Goal: Transaction & Acquisition: Purchase product/service

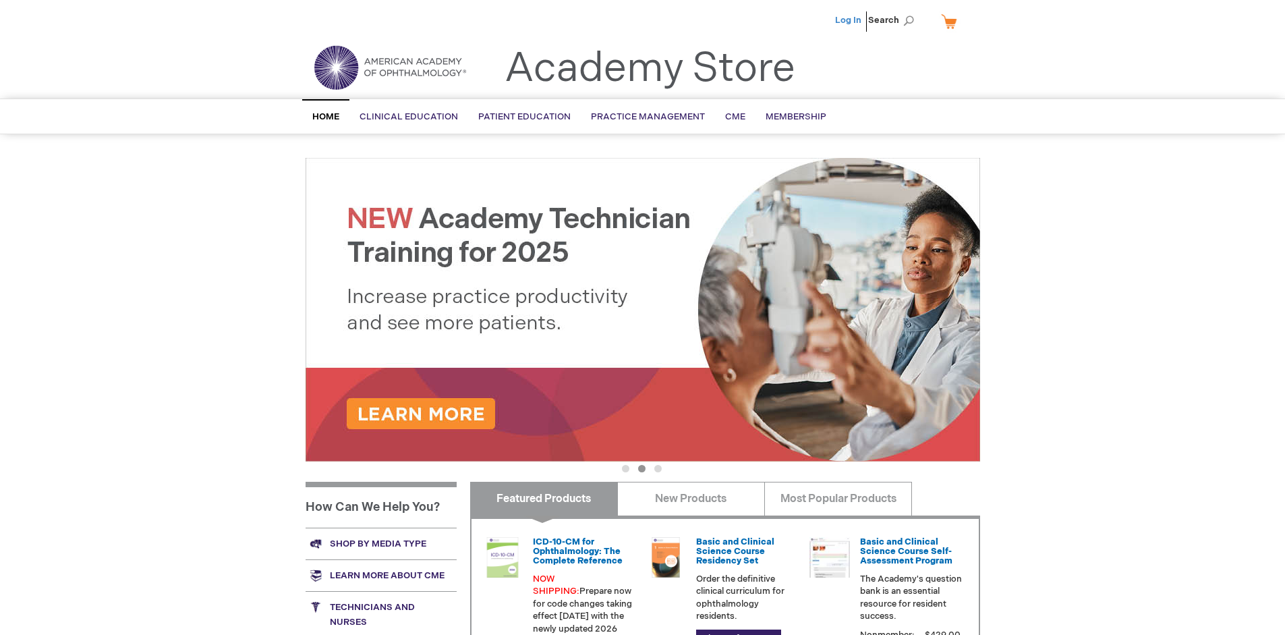
click at [849, 20] on link "Log In" at bounding box center [848, 20] width 26 height 11
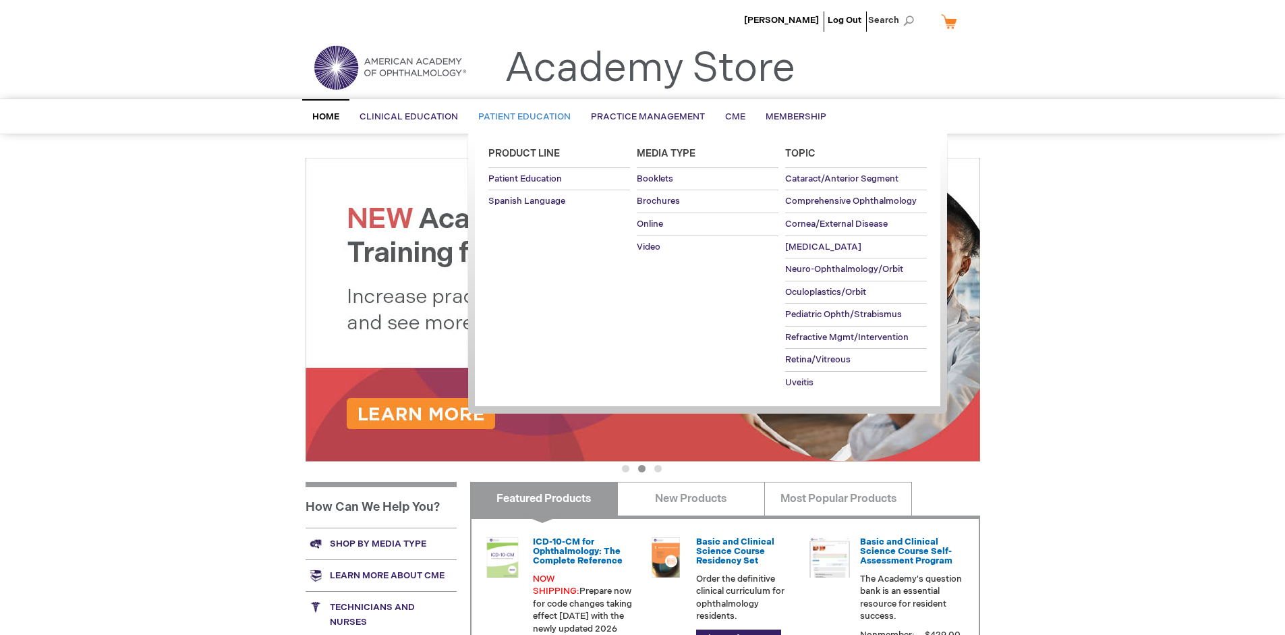
click at [521, 117] on span "Patient Education" at bounding box center [524, 116] width 92 height 11
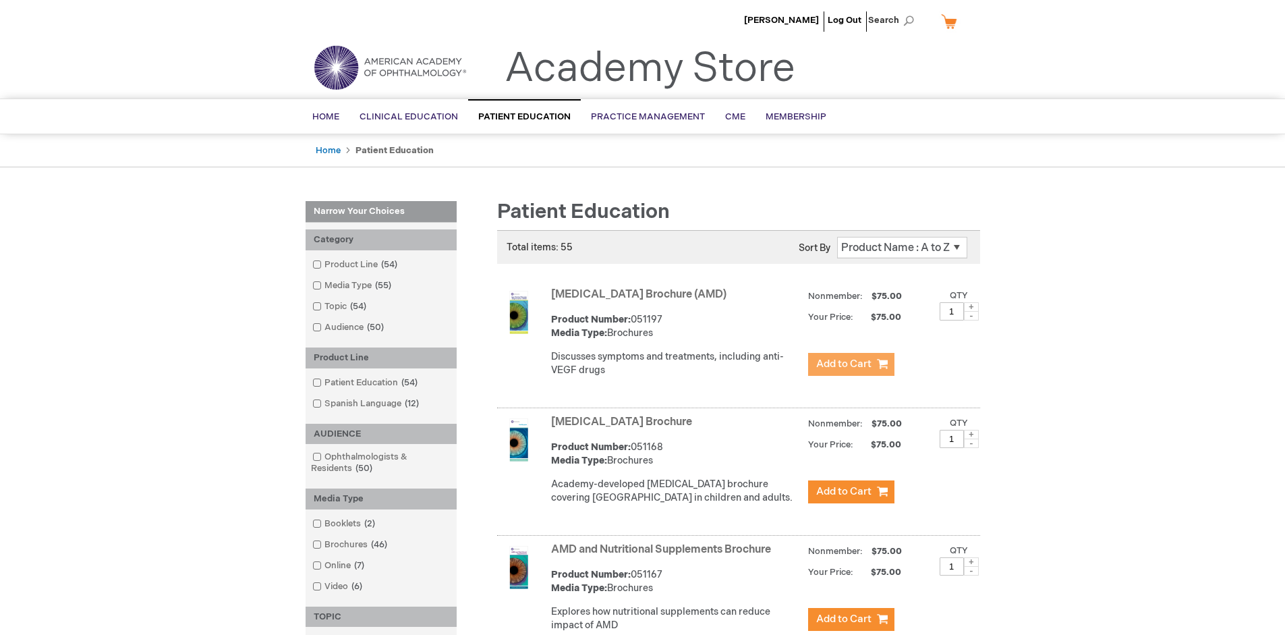
click at [851, 364] on span "Add to Cart" at bounding box center [843, 364] width 55 height 13
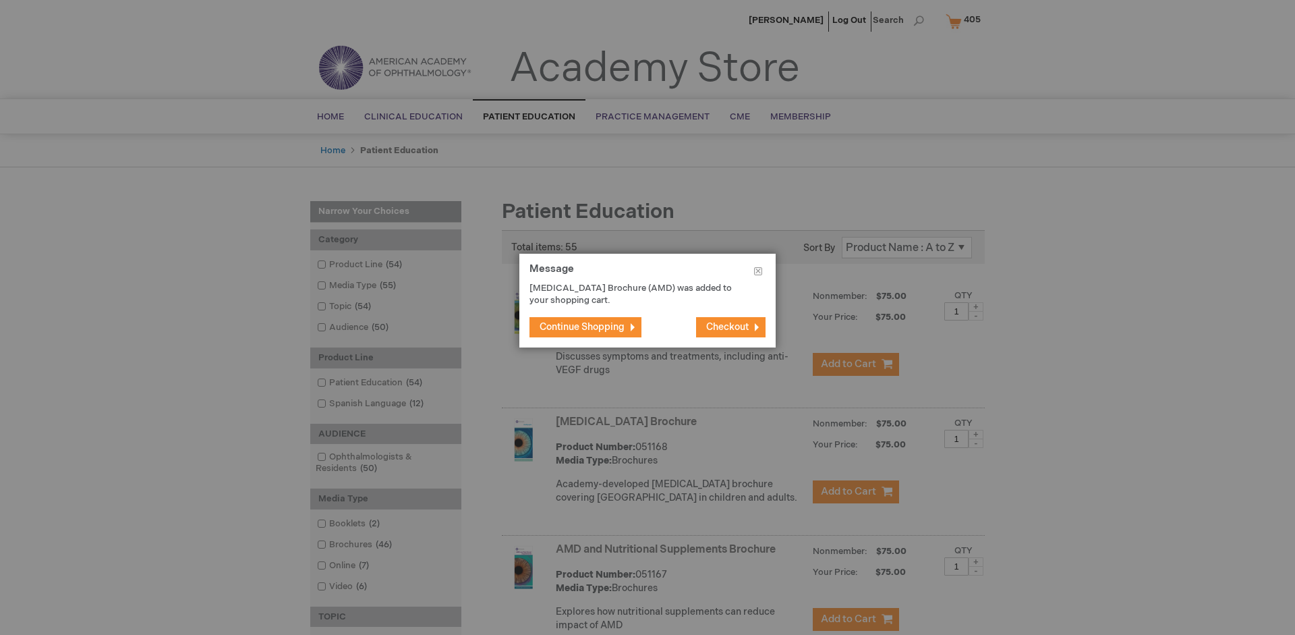
click at [582, 327] on span "Continue Shopping" at bounding box center [582, 326] width 85 height 11
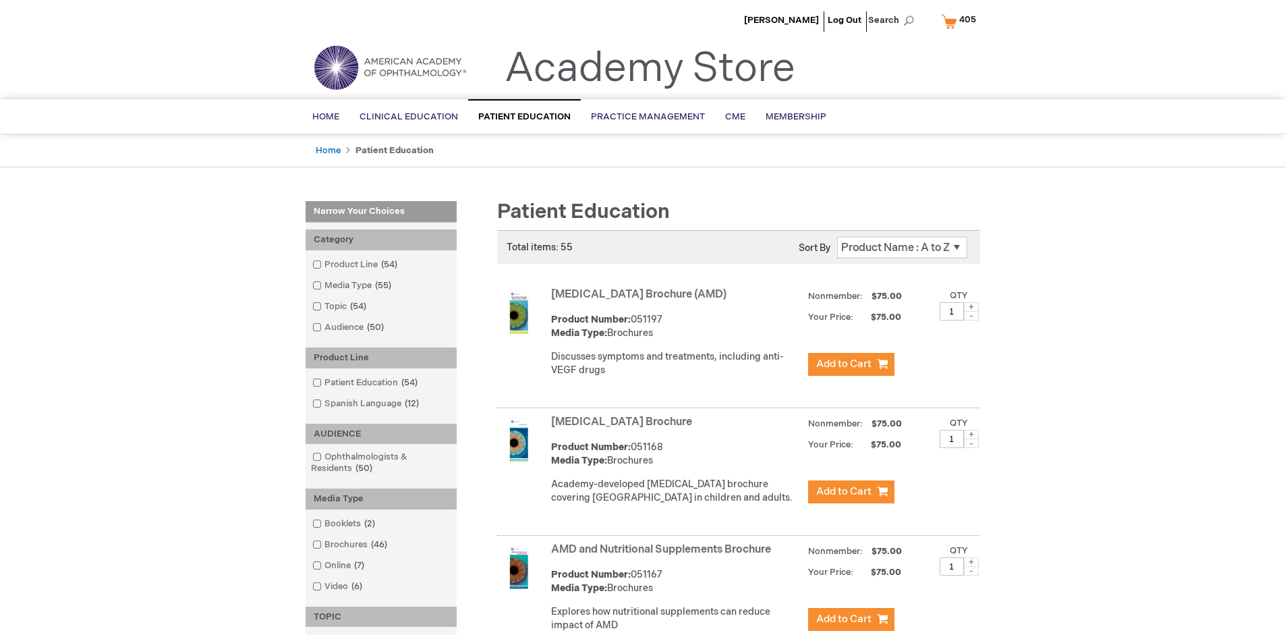
click at [664, 556] on link "AMD and Nutritional Supplements Brochure" at bounding box center [661, 549] width 220 height 13
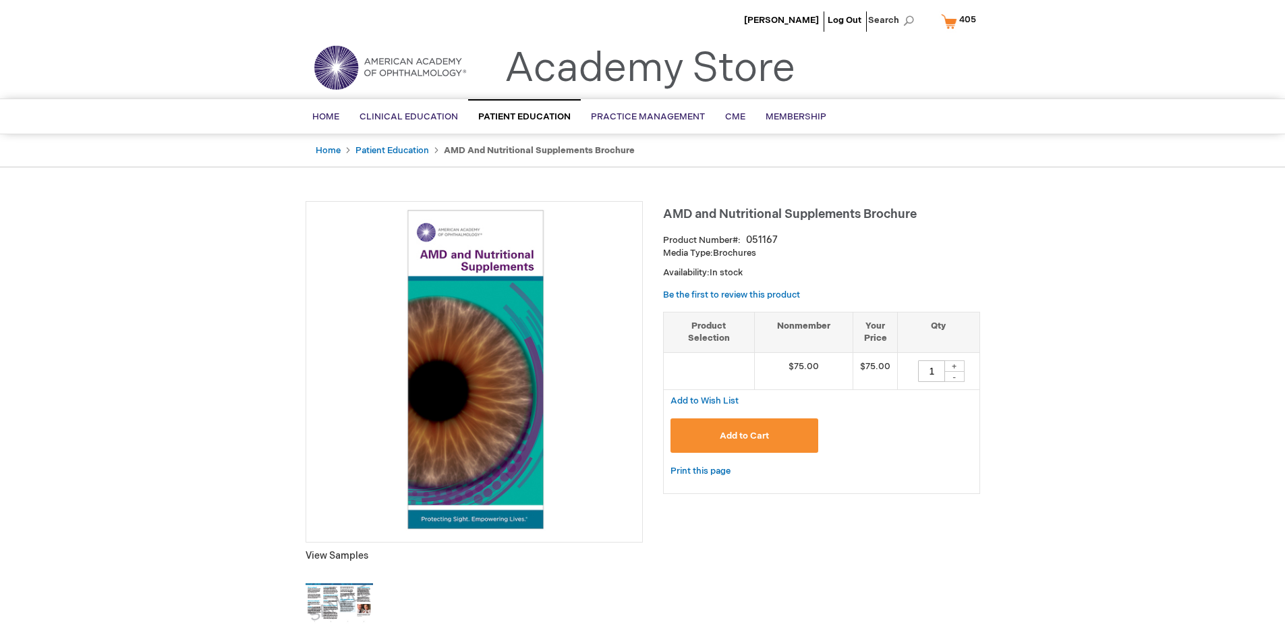
type input "1"
click at [744, 435] on span "Add to Cart" at bounding box center [744, 435] width 49 height 11
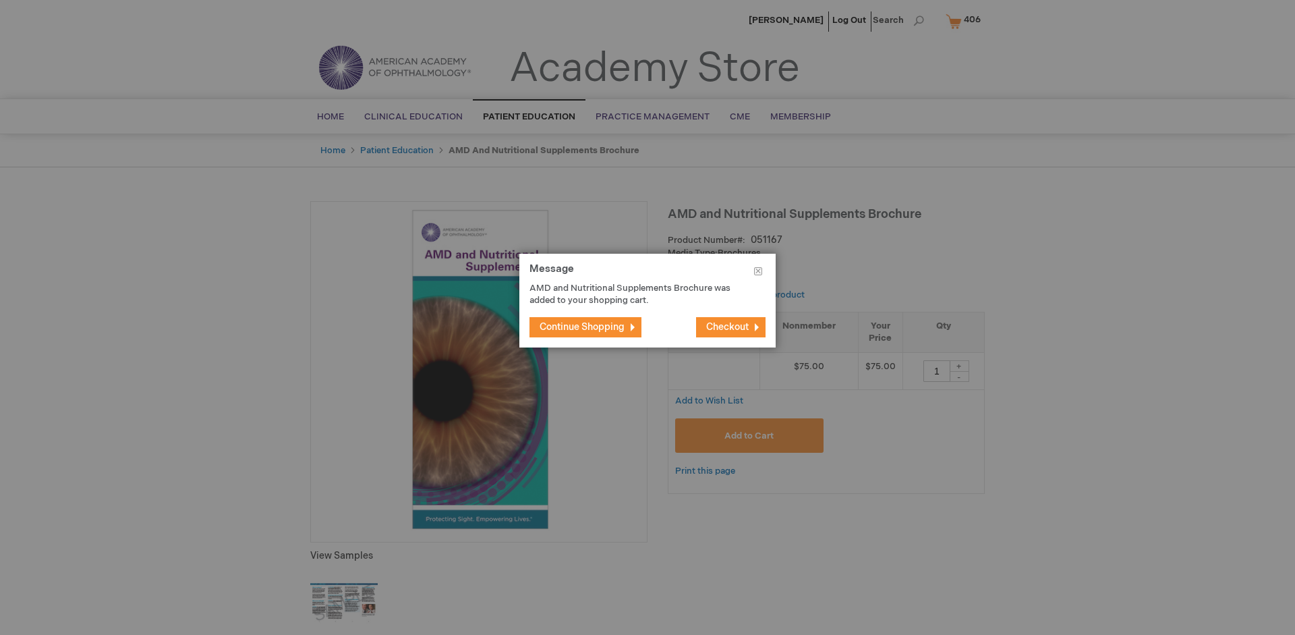
click at [582, 327] on span "Continue Shopping" at bounding box center [582, 326] width 85 height 11
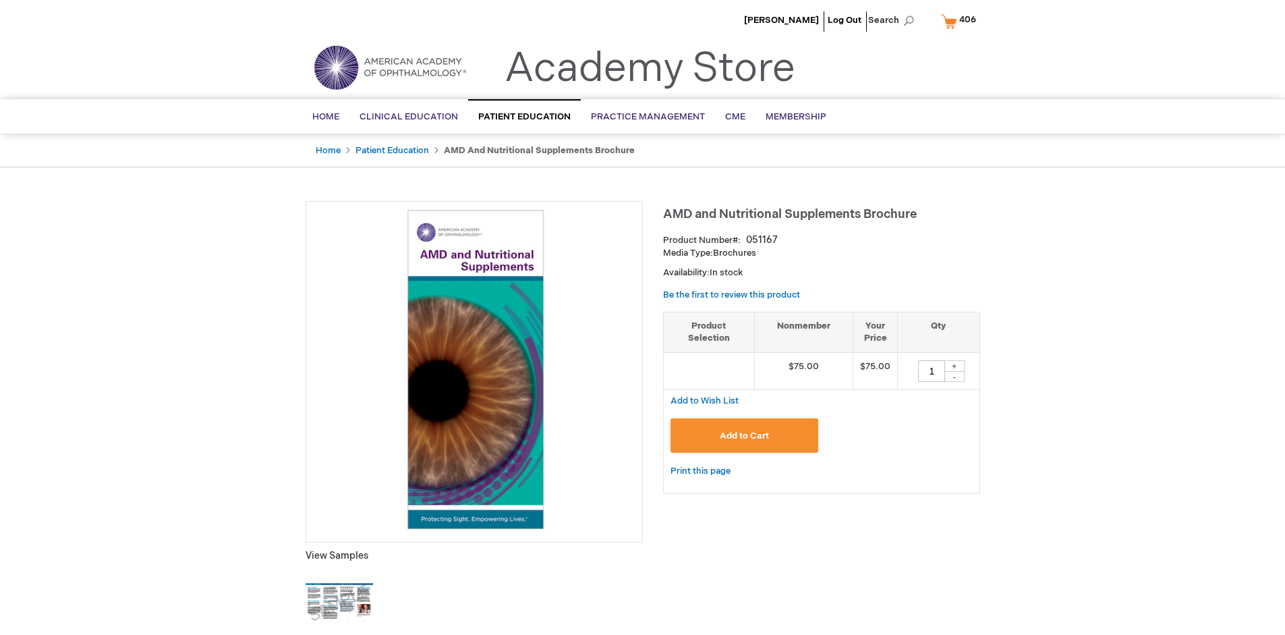
click at [961, 21] on span "406" at bounding box center [967, 19] width 17 height 11
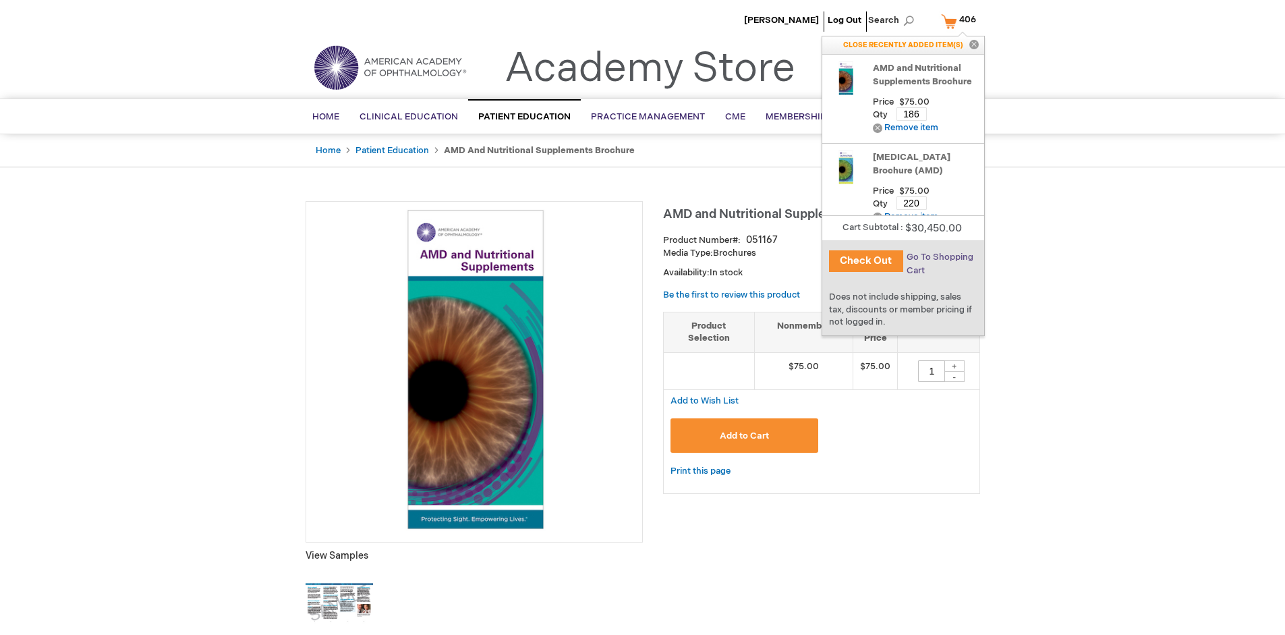
click at [939, 257] on span "Go To Shopping Cart" at bounding box center [940, 264] width 67 height 24
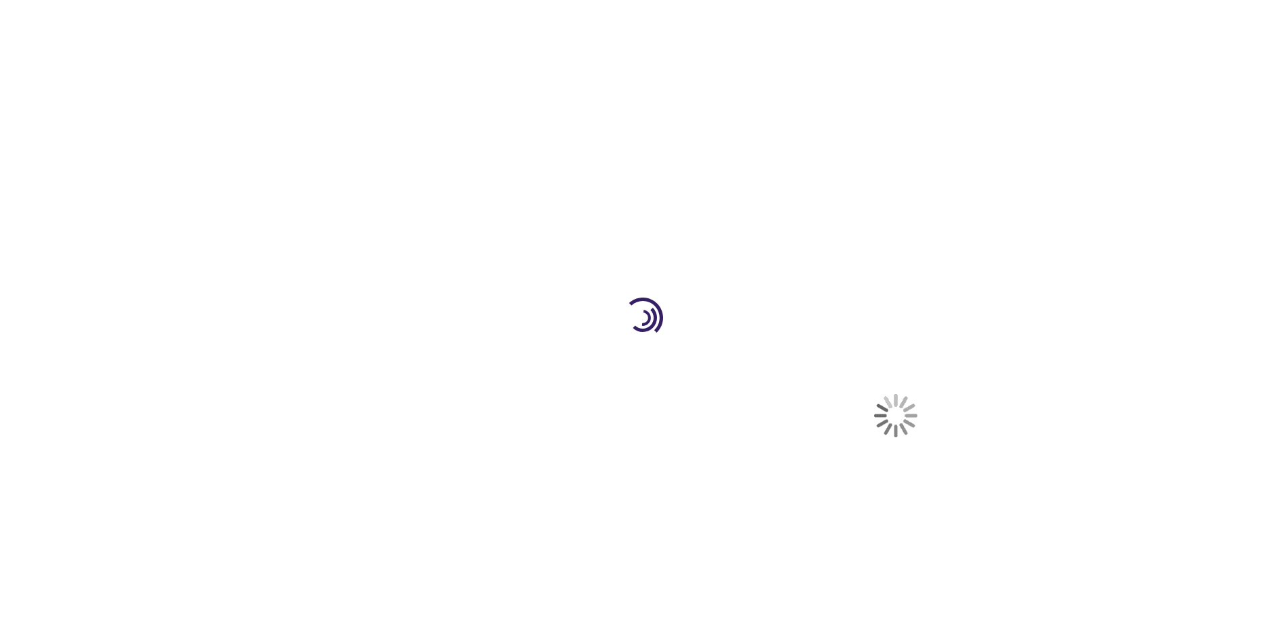
select select "US"
select select "41"
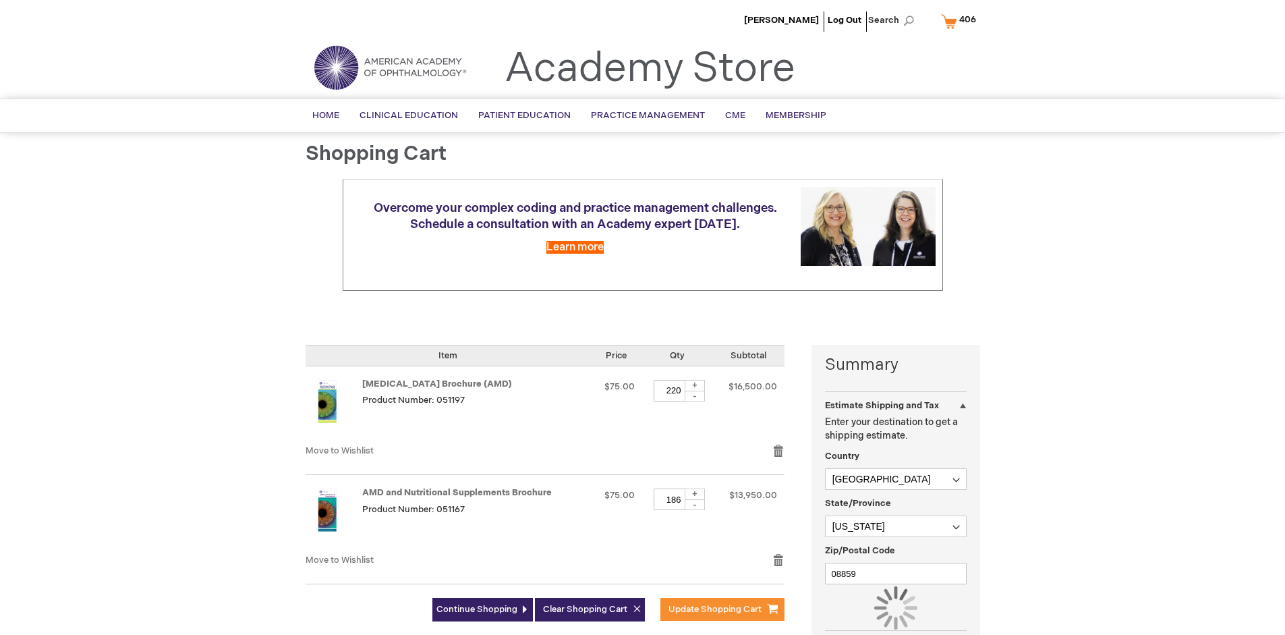
scroll to position [99, 0]
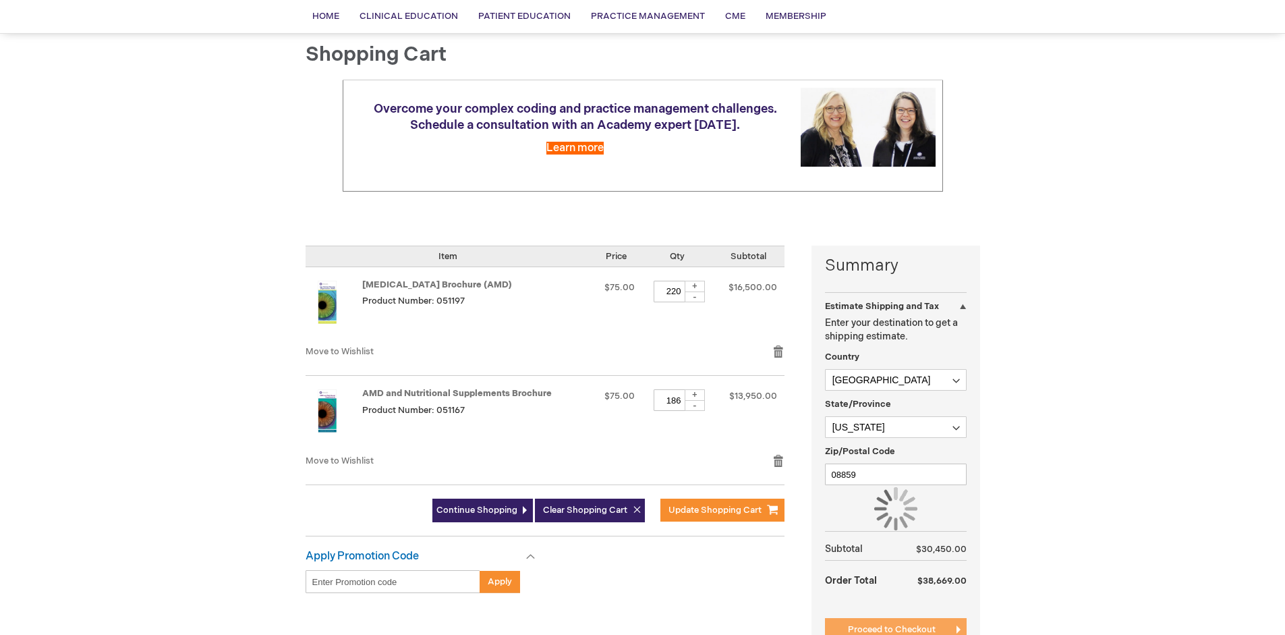
click at [891, 629] on span "Proceed to Checkout" at bounding box center [892, 629] width 88 height 11
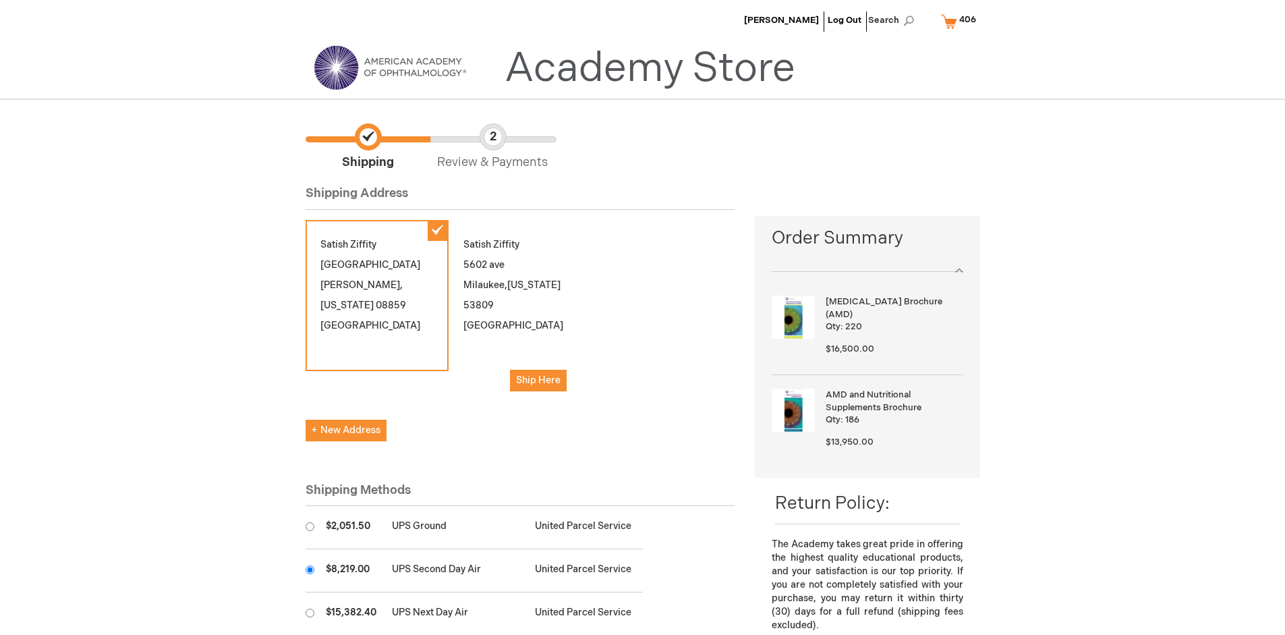
click at [310, 569] on input "radio" at bounding box center [310, 569] width 9 height 9
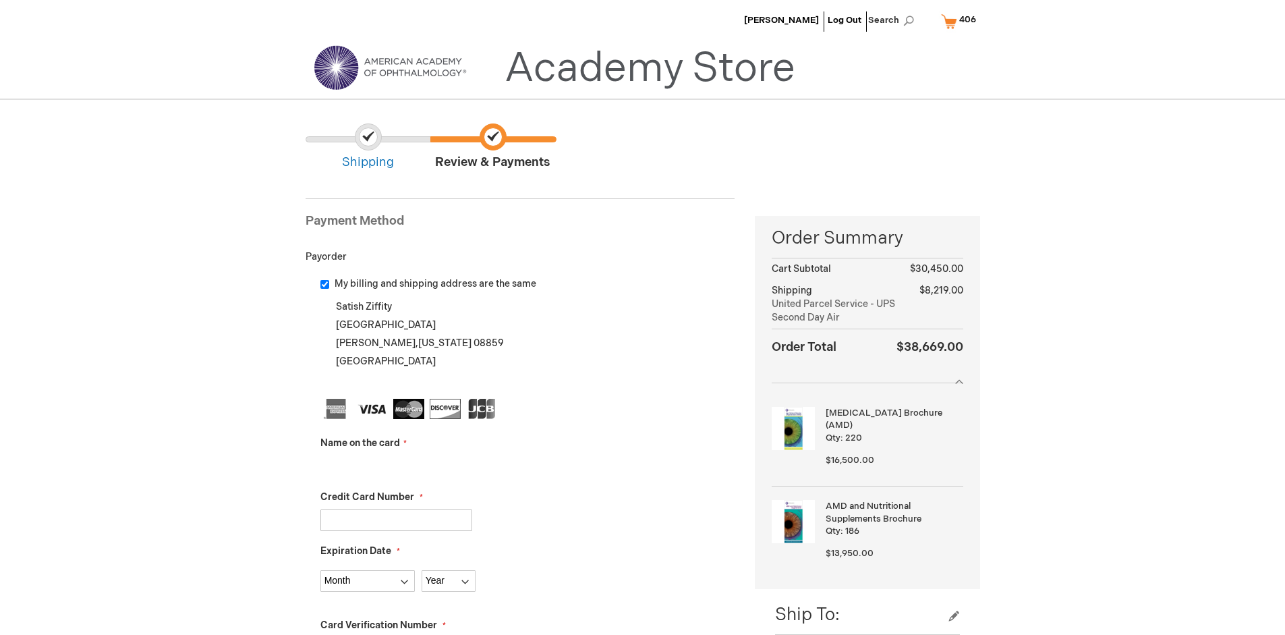
click at [396, 466] on input "Name on the card" at bounding box center [396, 466] width 152 height 22
